Goal: Book appointment/travel/reservation

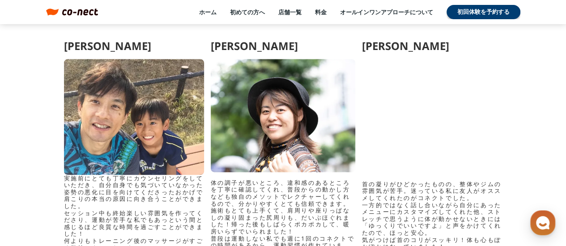
scroll to position [4337, 0]
